Goal: Contribute content: Add original content to the website for others to see

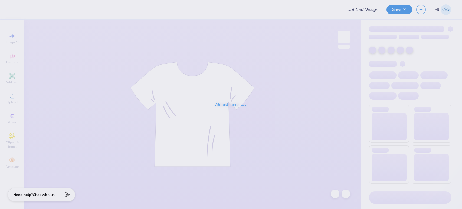
type input "TAMU Dental School Merch!"
